Goal: Transaction & Acquisition: Purchase product/service

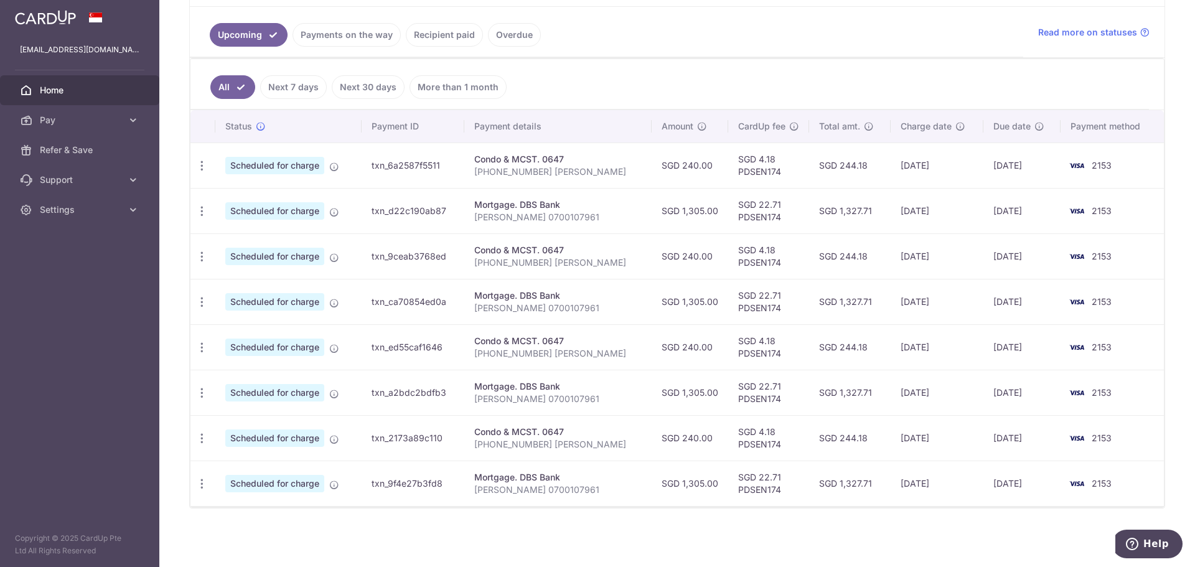
scroll to position [212, 0]
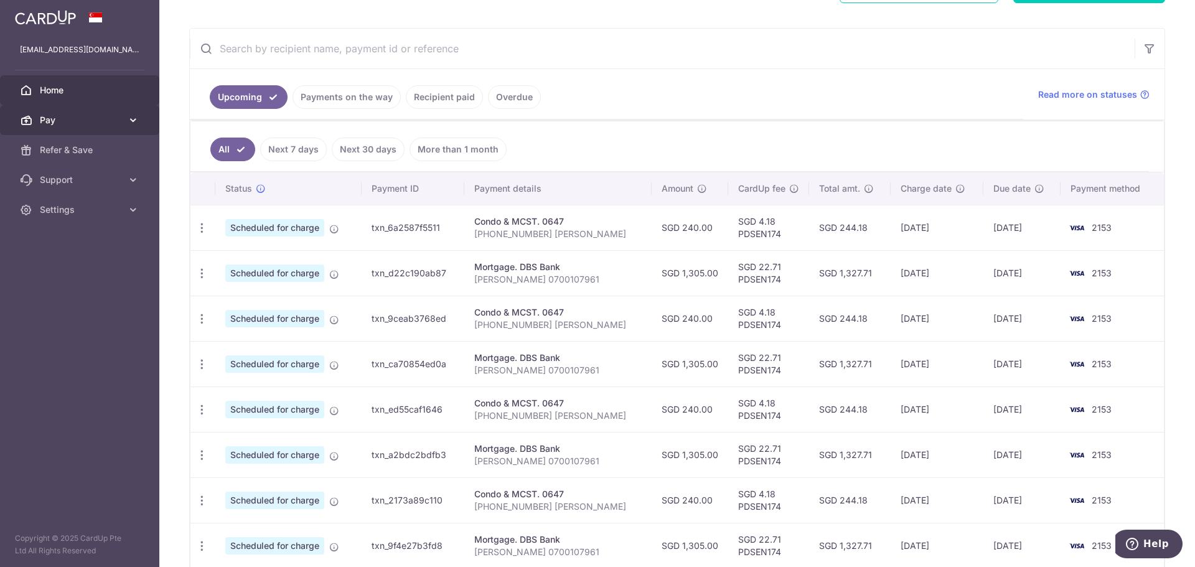
click at [45, 109] on link "Pay" at bounding box center [79, 120] width 159 height 30
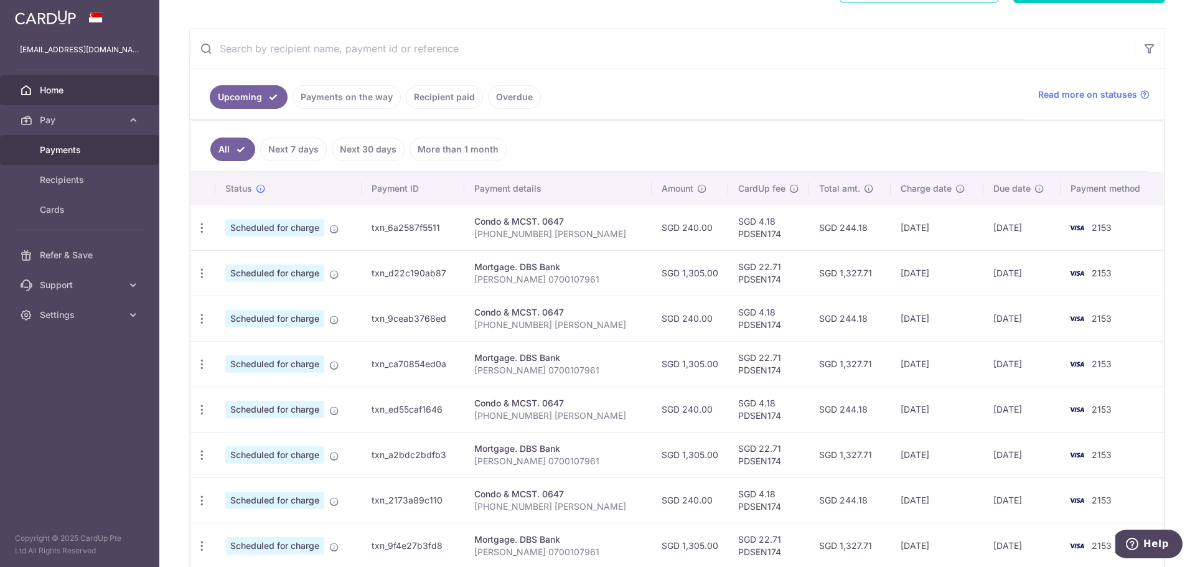
click at [84, 151] on span "Payments" at bounding box center [81, 150] width 82 height 12
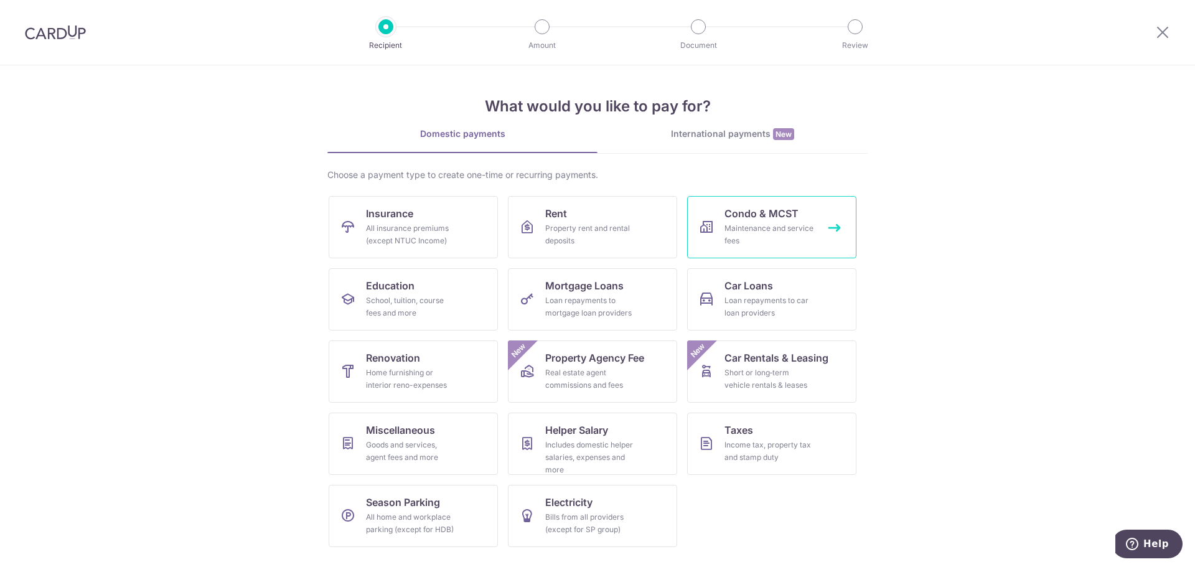
click at [780, 225] on div "Maintenance and service fees" at bounding box center [769, 234] width 90 height 25
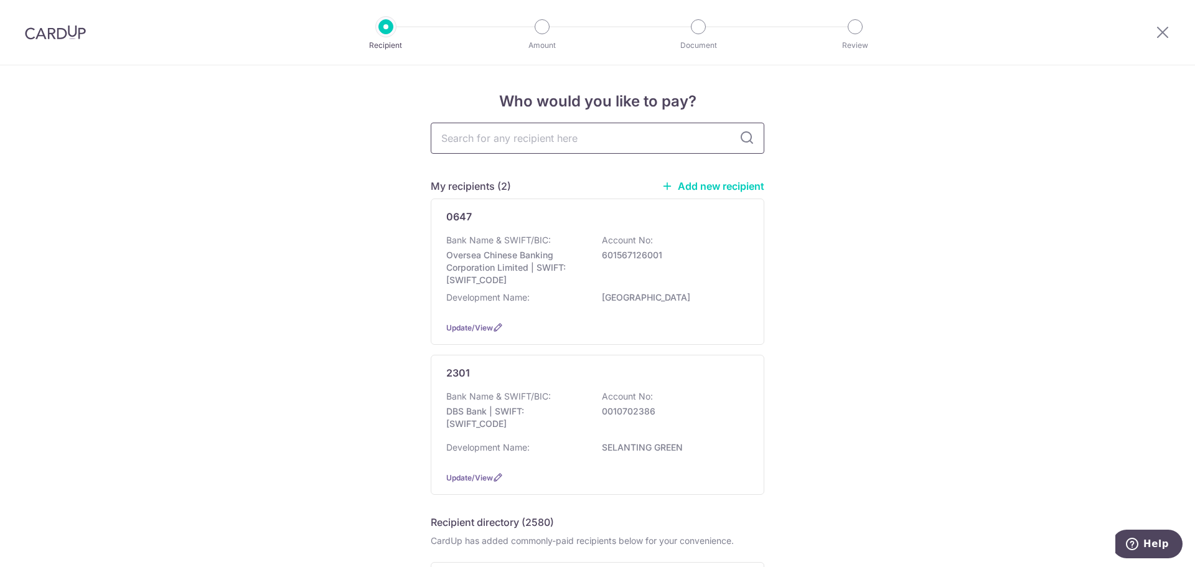
click at [546, 139] on input "text" at bounding box center [597, 138] width 333 height 31
type input "2230"
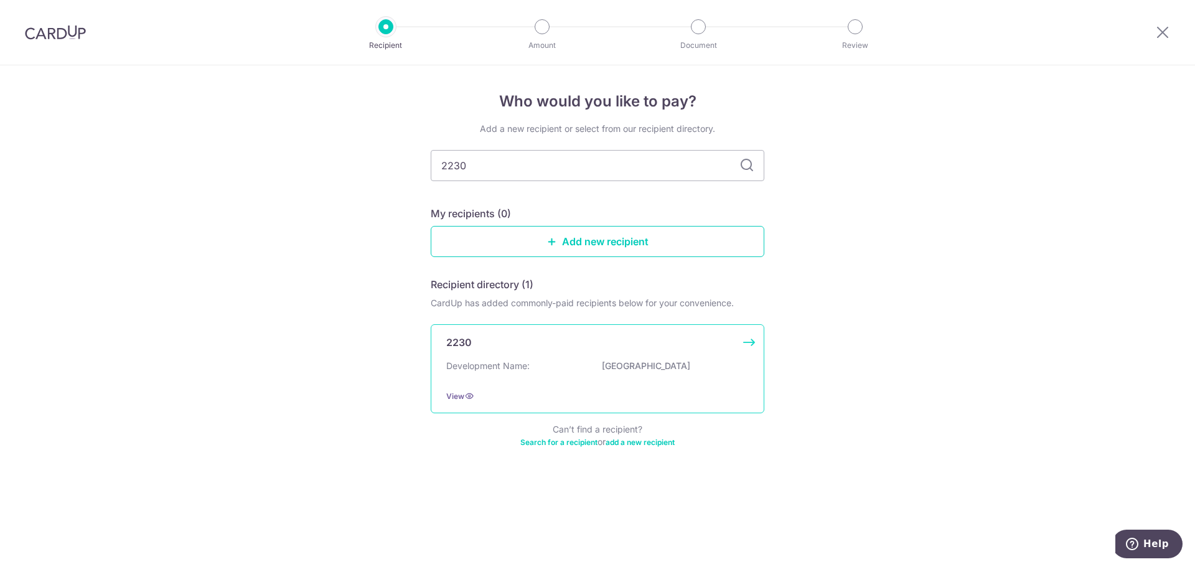
click at [566, 338] on div "2230" at bounding box center [589, 342] width 287 height 15
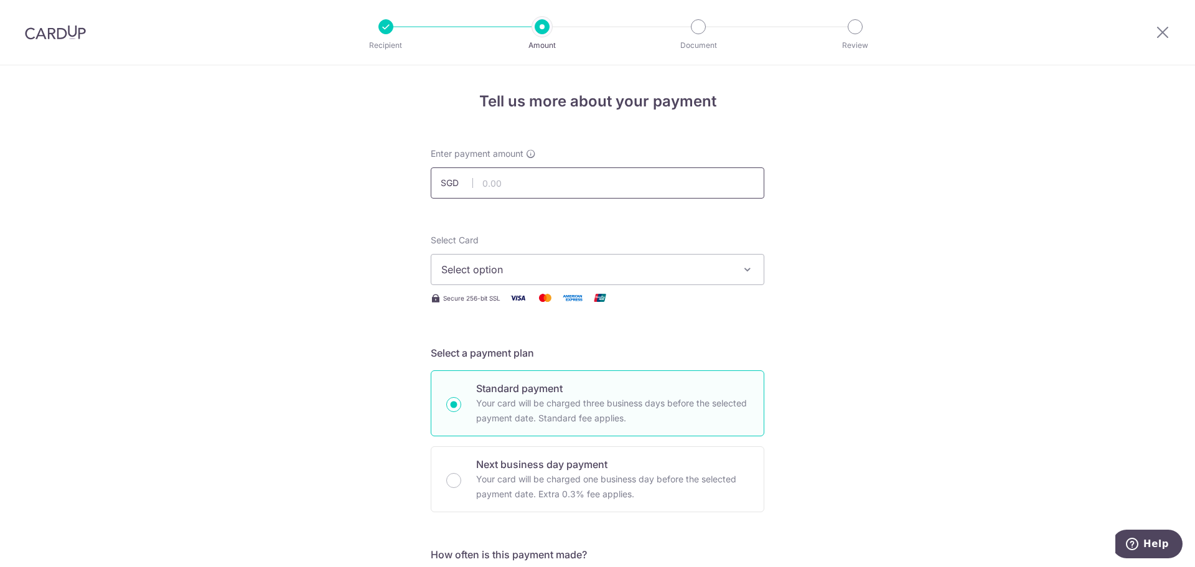
click at [585, 184] on input "text" at bounding box center [597, 182] width 333 height 31
click at [582, 183] on input "text" at bounding box center [597, 182] width 333 height 31
type input "1,308.00"
click at [651, 263] on span "Select option" at bounding box center [586, 269] width 290 height 15
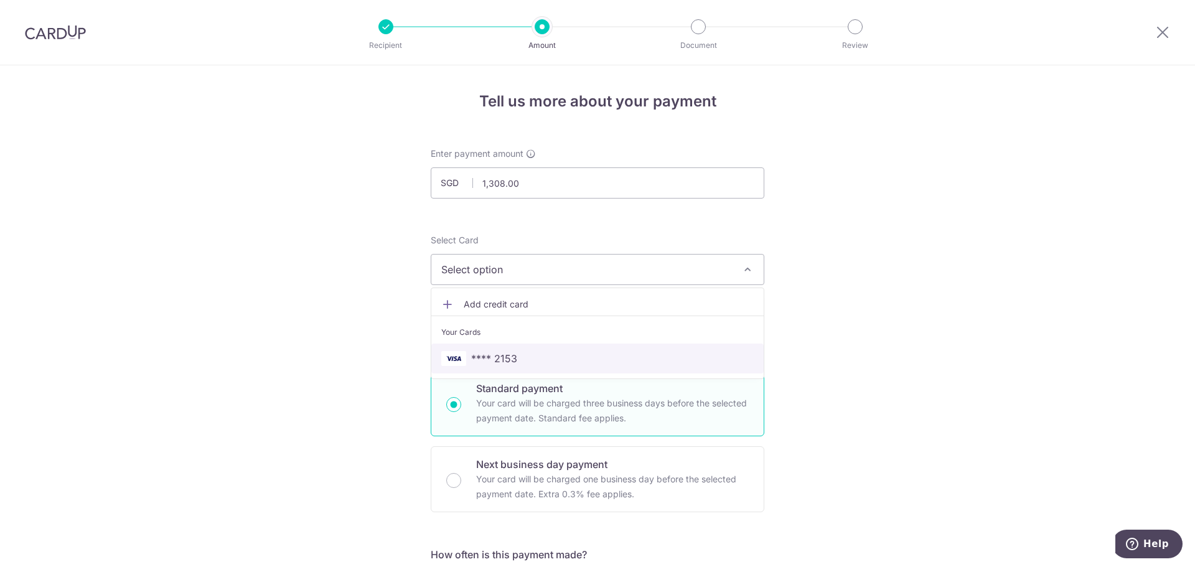
click at [516, 353] on span "**** 2153" at bounding box center [597, 358] width 312 height 15
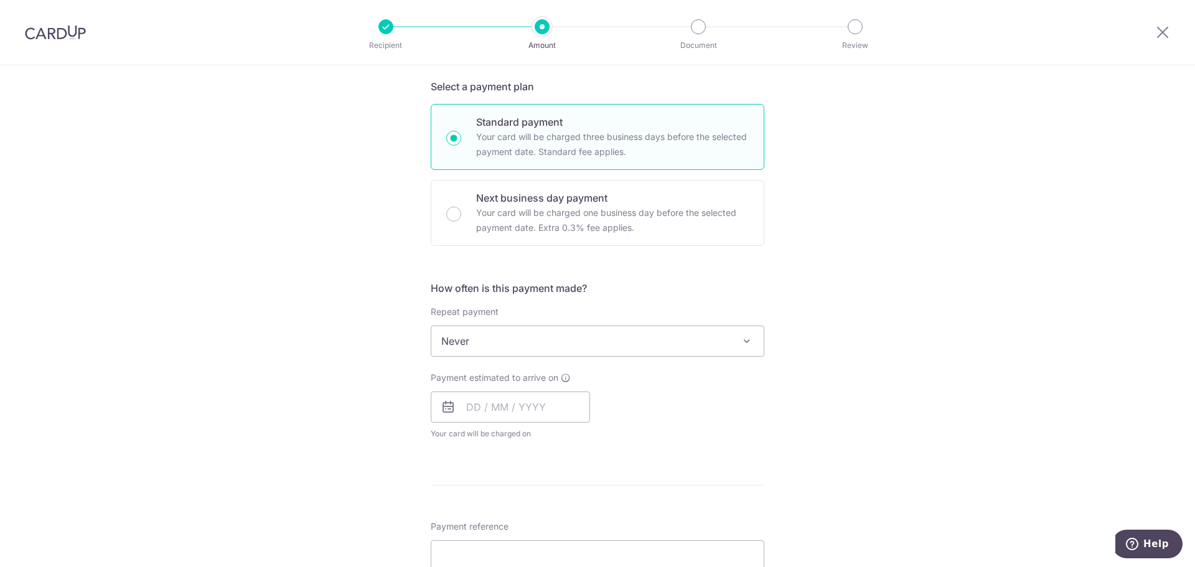
scroll to position [311, 0]
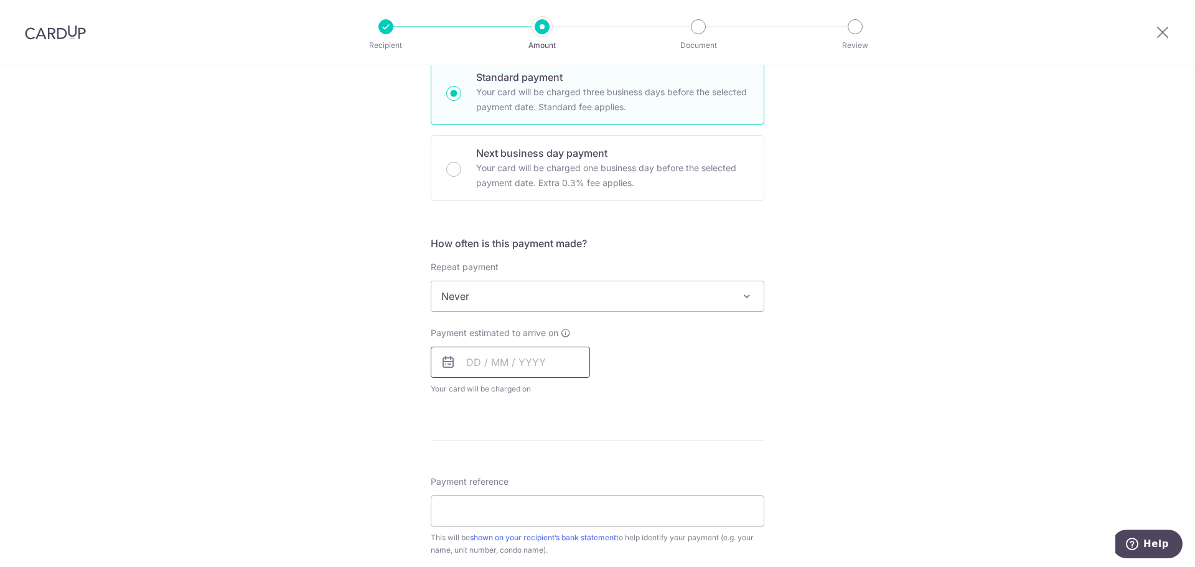
click at [478, 368] on input "text" at bounding box center [510, 362] width 159 height 31
click at [547, 526] on link "25" at bounding box center [556, 525] width 20 height 20
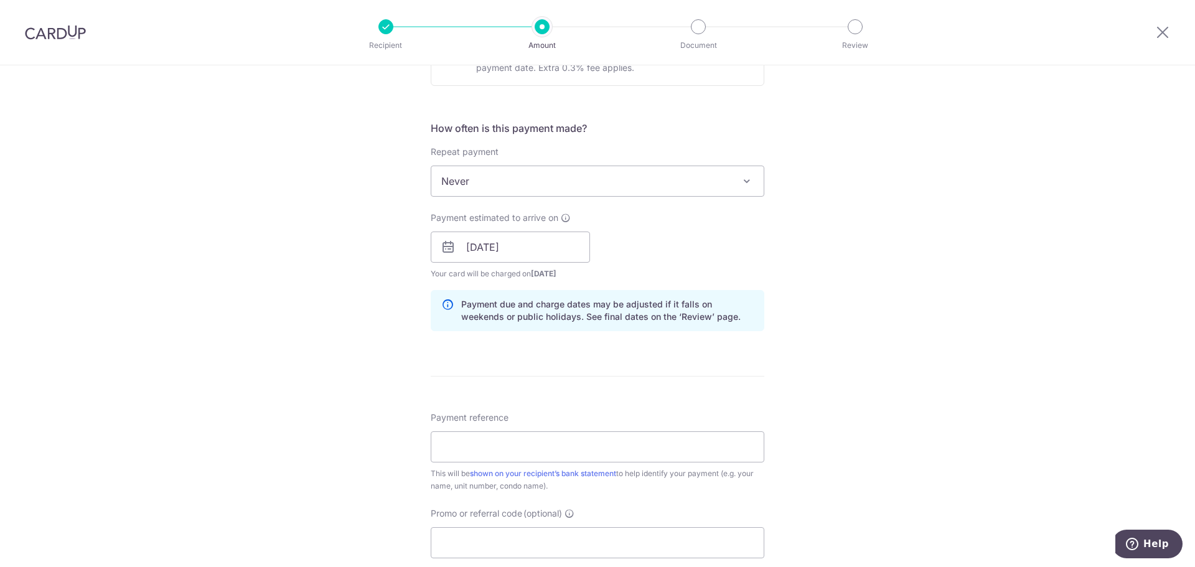
scroll to position [435, 0]
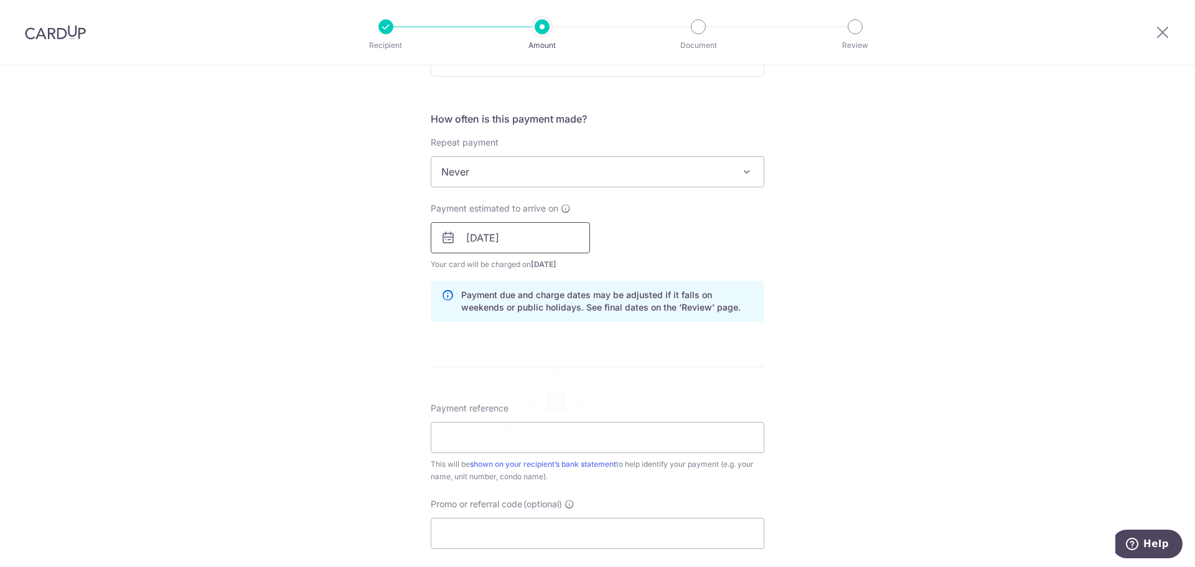
click at [536, 240] on input "25/09/2025" at bounding box center [510, 237] width 159 height 31
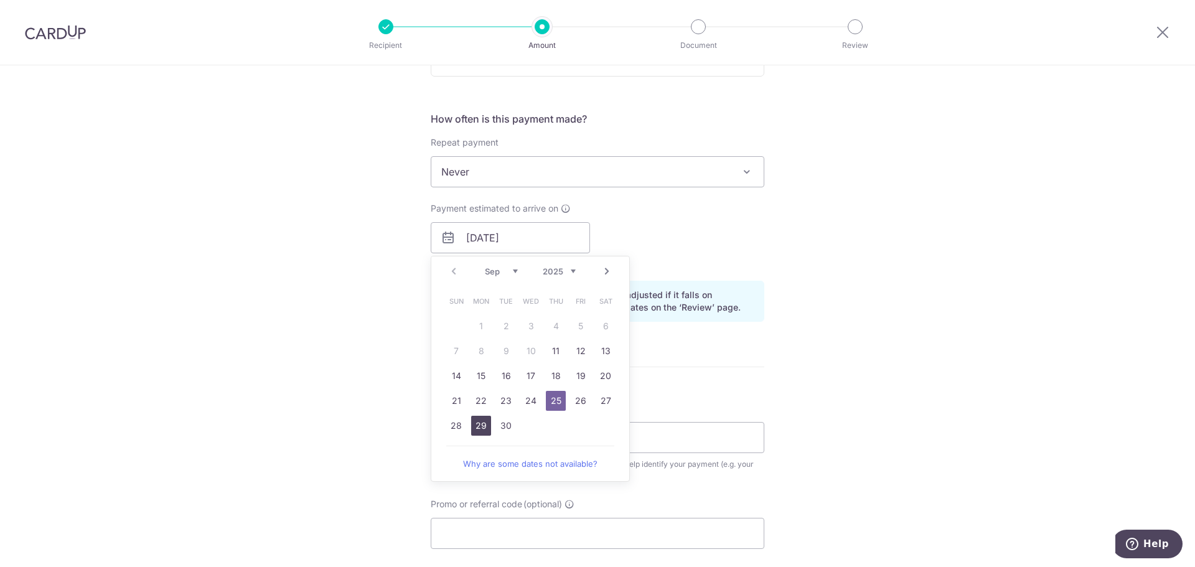
click at [471, 423] on link "29" at bounding box center [481, 426] width 20 height 20
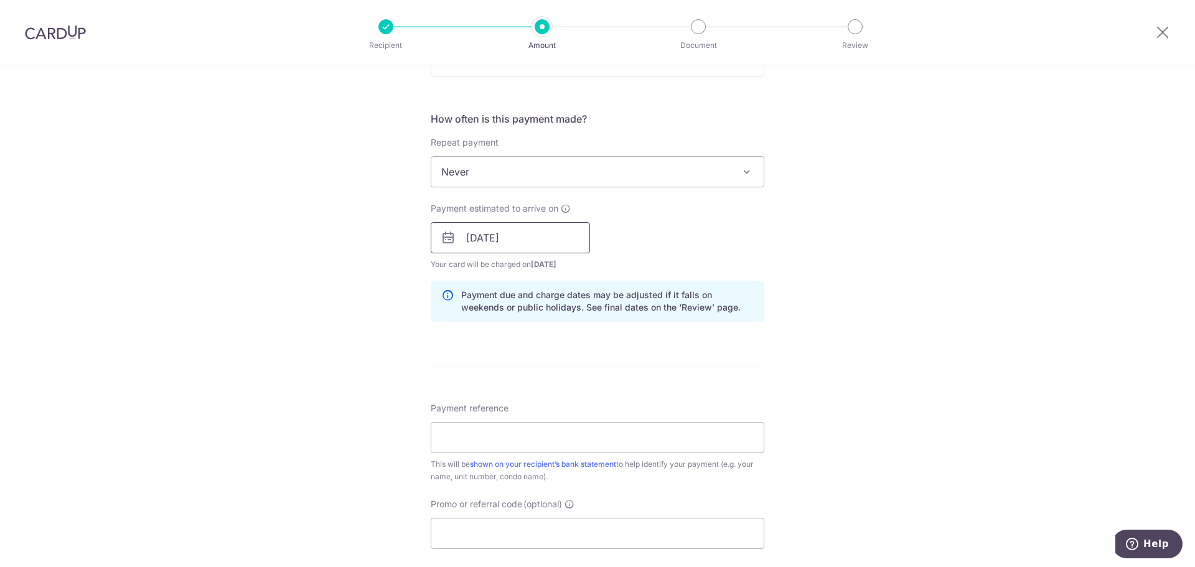
click at [521, 246] on input "29/09/2025" at bounding box center [510, 237] width 159 height 31
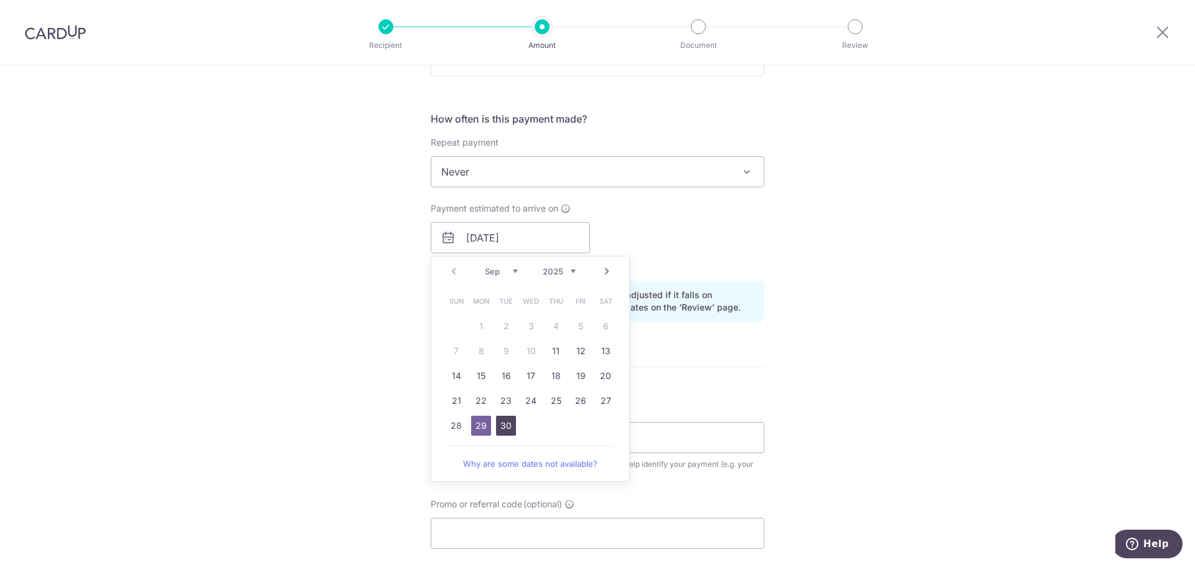
click at [497, 430] on link "30" at bounding box center [506, 426] width 20 height 20
type input "[DATE]"
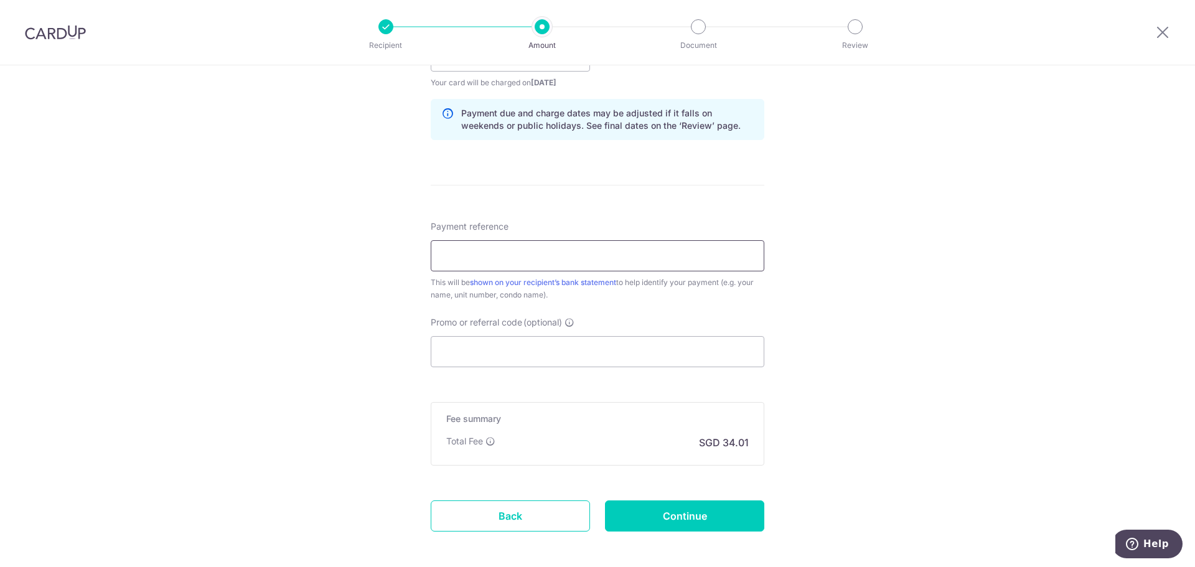
scroll to position [622, 0]
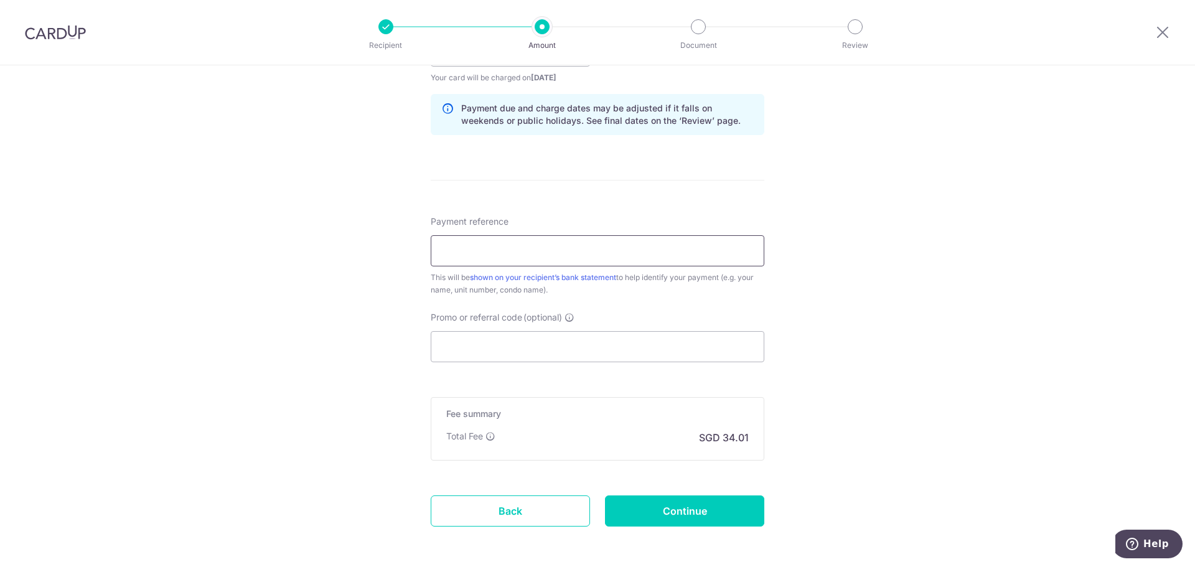
click at [557, 254] on input "Payment reference" at bounding box center [597, 250] width 333 height 31
type input "2"
type input "t"
click at [526, 243] on input "Blk 479-05-08 2230TID220413 01Sep24" at bounding box center [597, 250] width 333 height 31
click at [622, 251] on input "Blk 479-05-08 2230TID220413 01Sep24" at bounding box center [597, 250] width 333 height 31
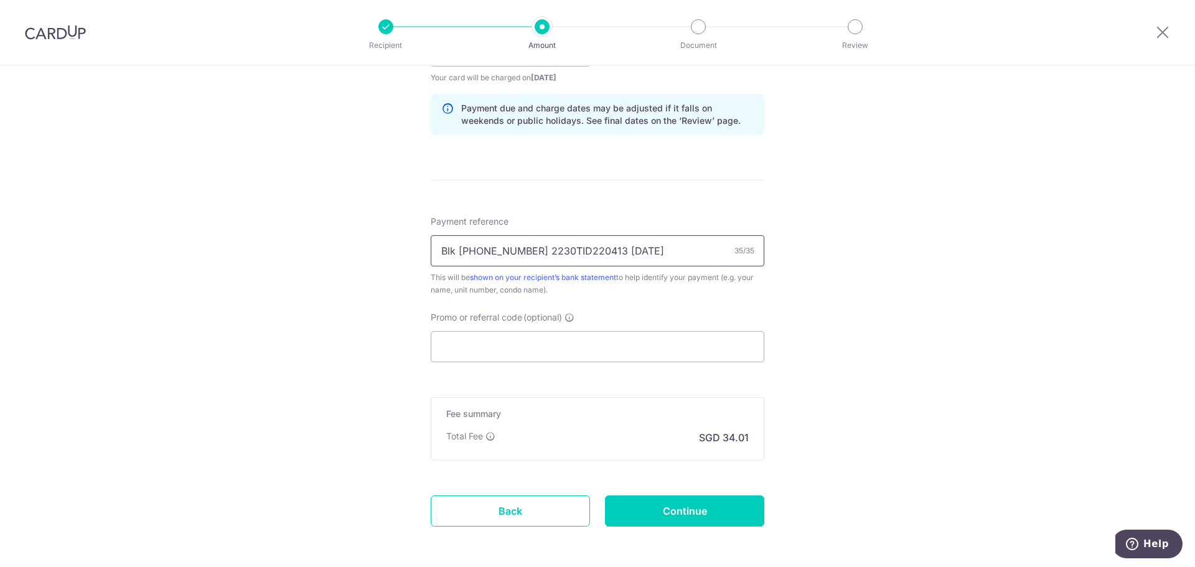
click at [643, 251] on input "Blk 479-05-08 2230TID220413 01Sep24" at bounding box center [597, 250] width 333 height 31
type input "Blk 479-05-08 2230TID220413 01Sep25"
click at [496, 344] on input "Promo or referral code (optional)" at bounding box center [597, 346] width 333 height 31
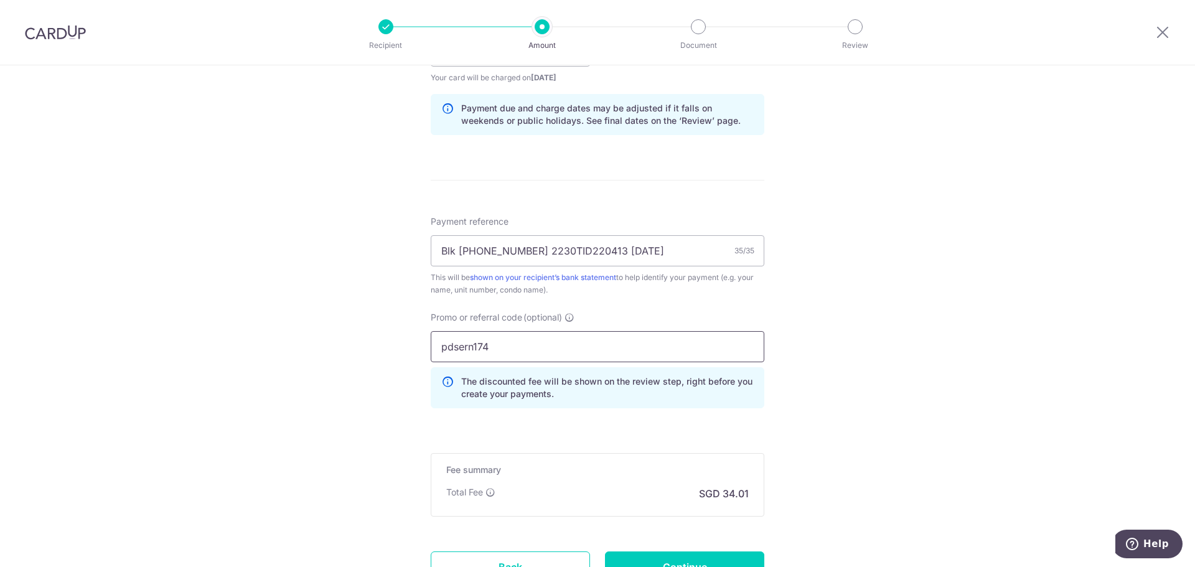
click at [471, 346] on input "pdsern174" at bounding box center [597, 346] width 333 height 31
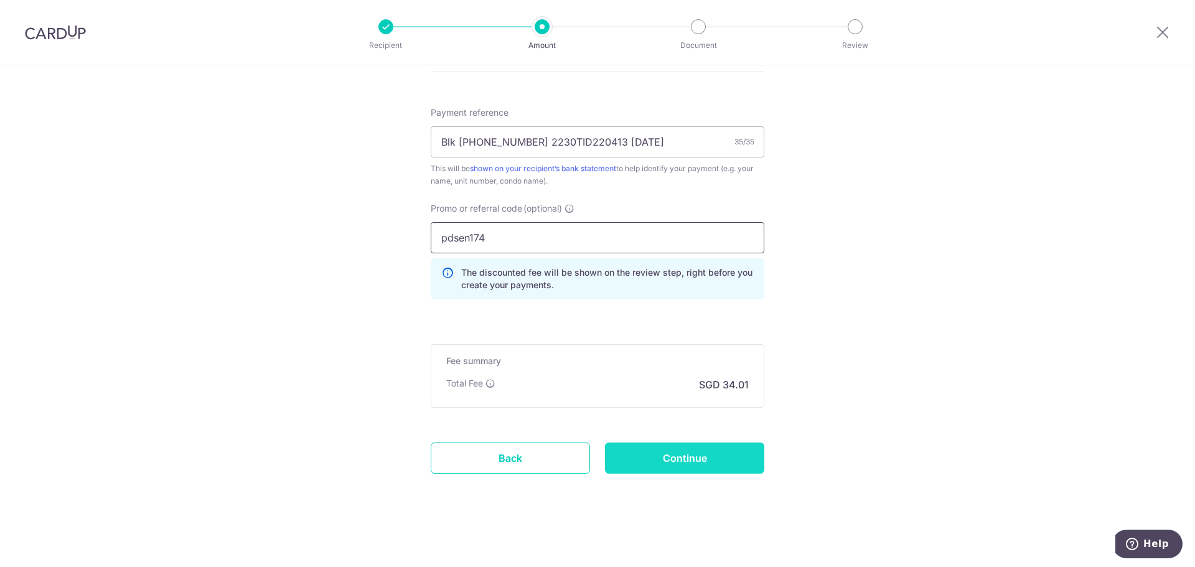
type input "pdsen174"
click at [709, 462] on input "Continue" at bounding box center [684, 457] width 159 height 31
type input "Create Schedule"
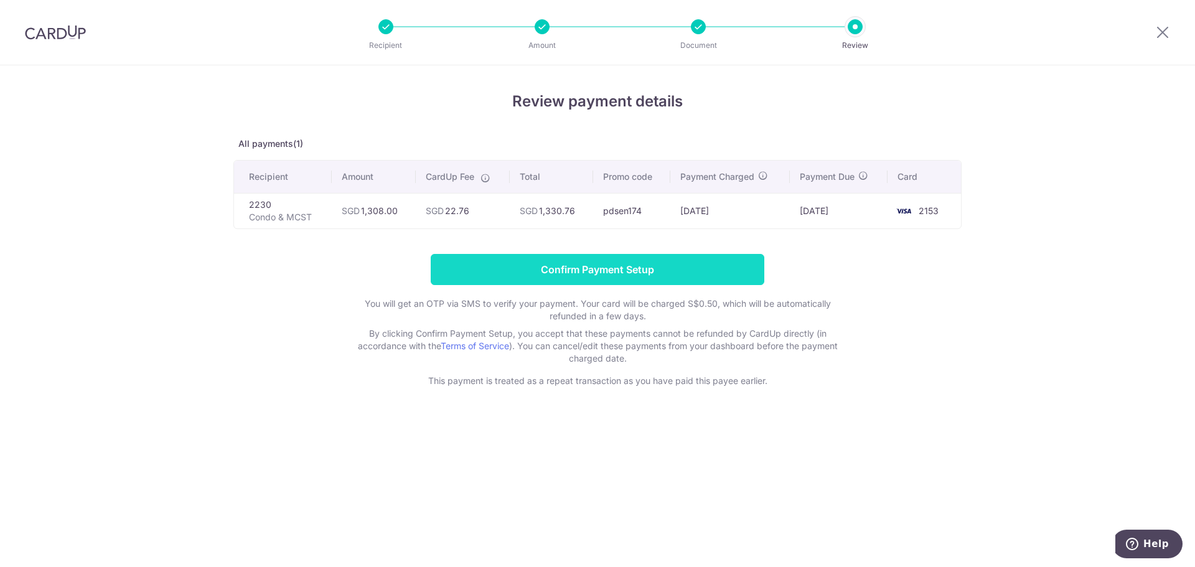
click at [589, 277] on input "Confirm Payment Setup" at bounding box center [597, 269] width 333 height 31
